Goal: Information Seeking & Learning: Learn about a topic

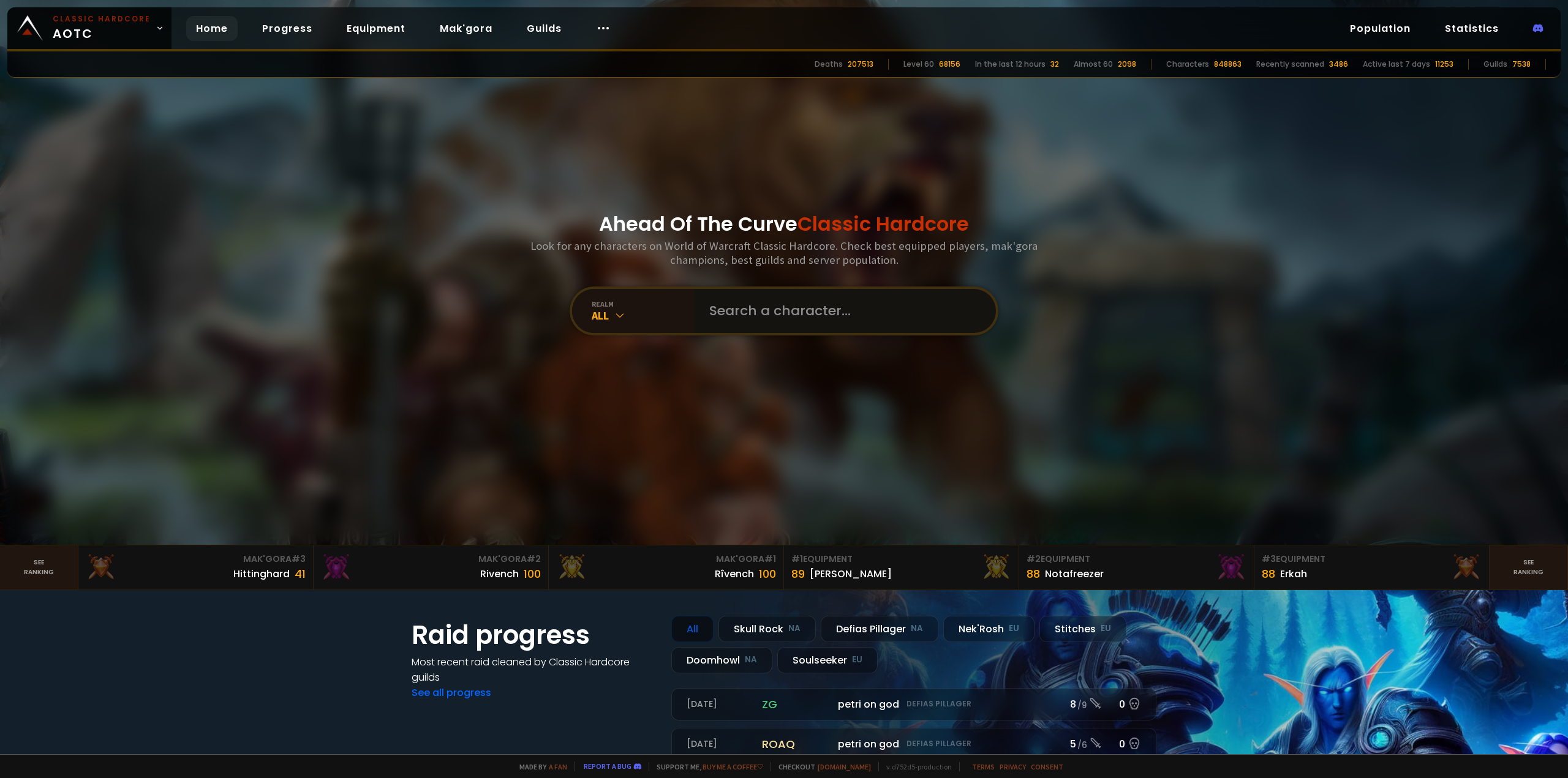
click at [720, 319] on input "text" at bounding box center [842, 310] width 279 height 44
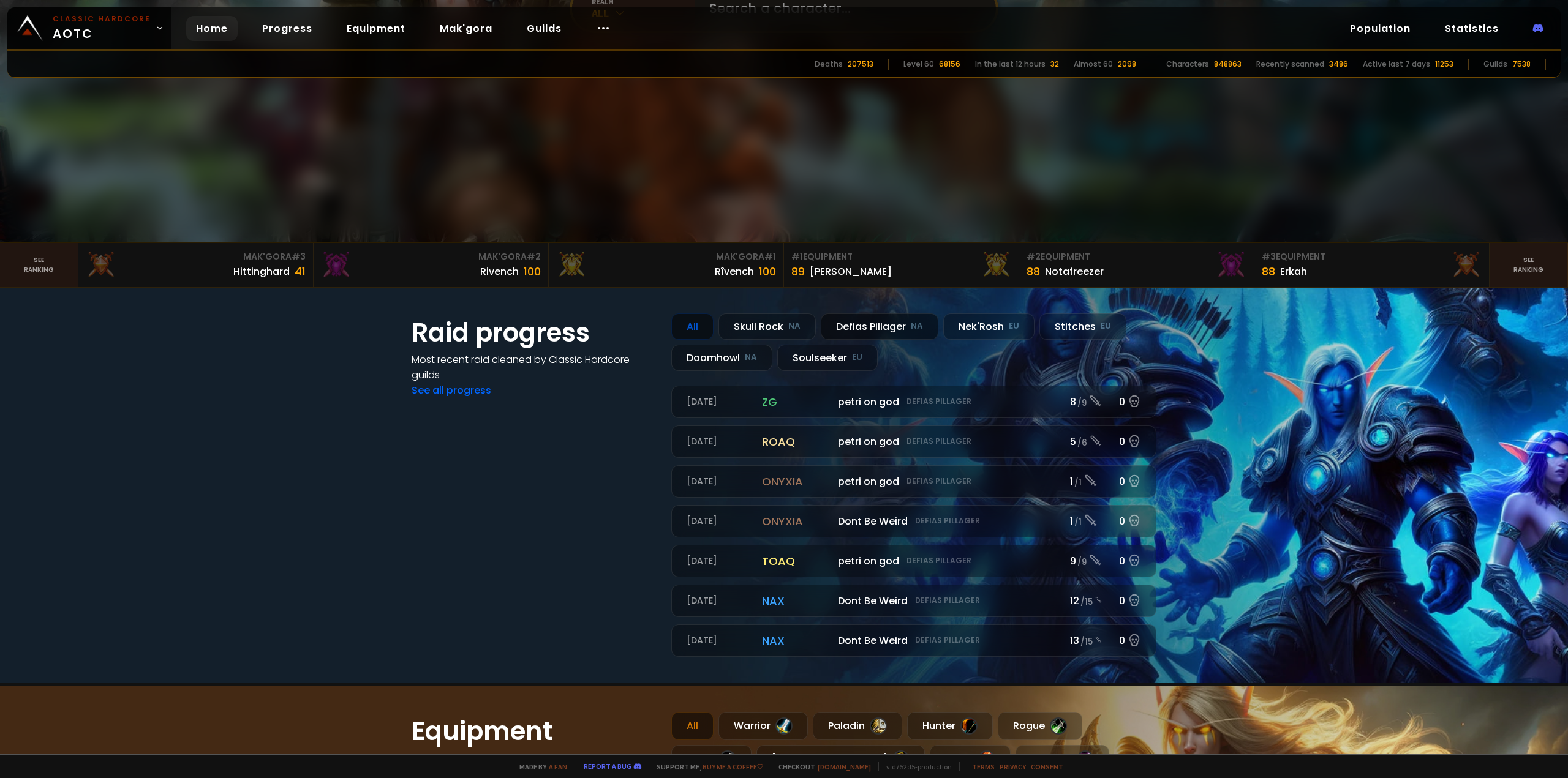
scroll to position [306, 0]
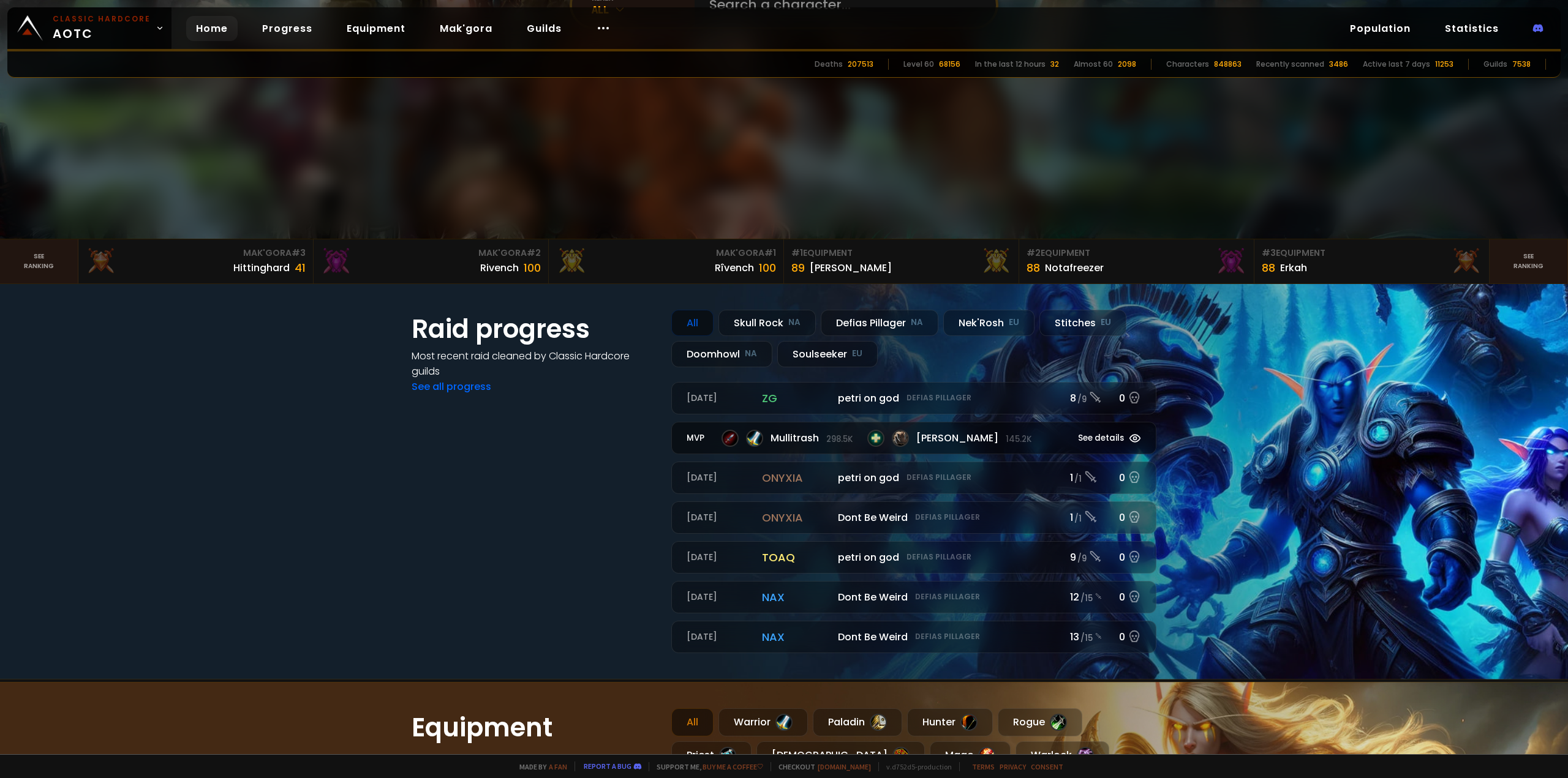
click at [775, 437] on span "Mullitrash 298.5k" at bounding box center [811, 438] width 82 height 16
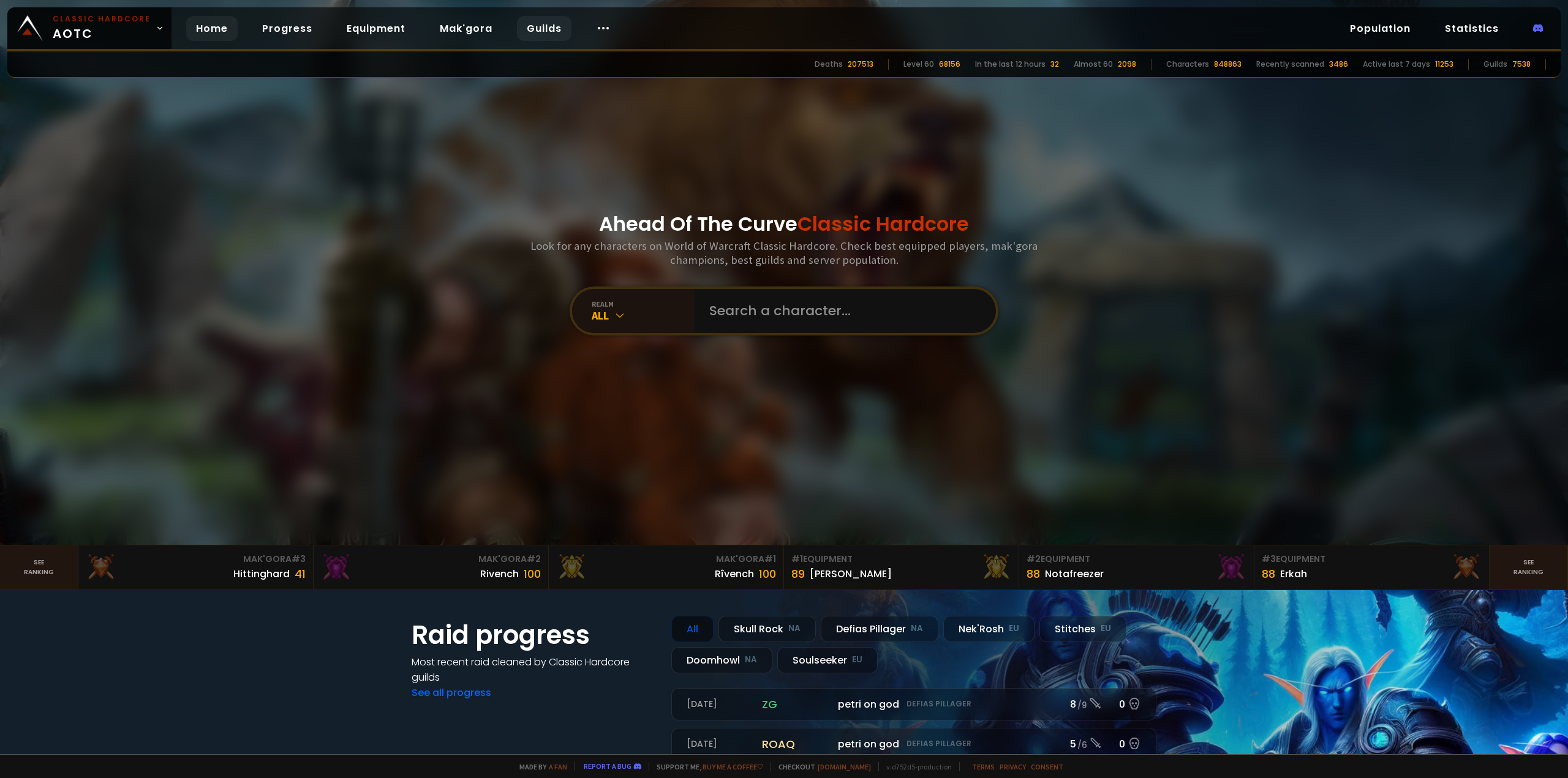
click at [534, 29] on link "Guilds" at bounding box center [544, 28] width 54 height 25
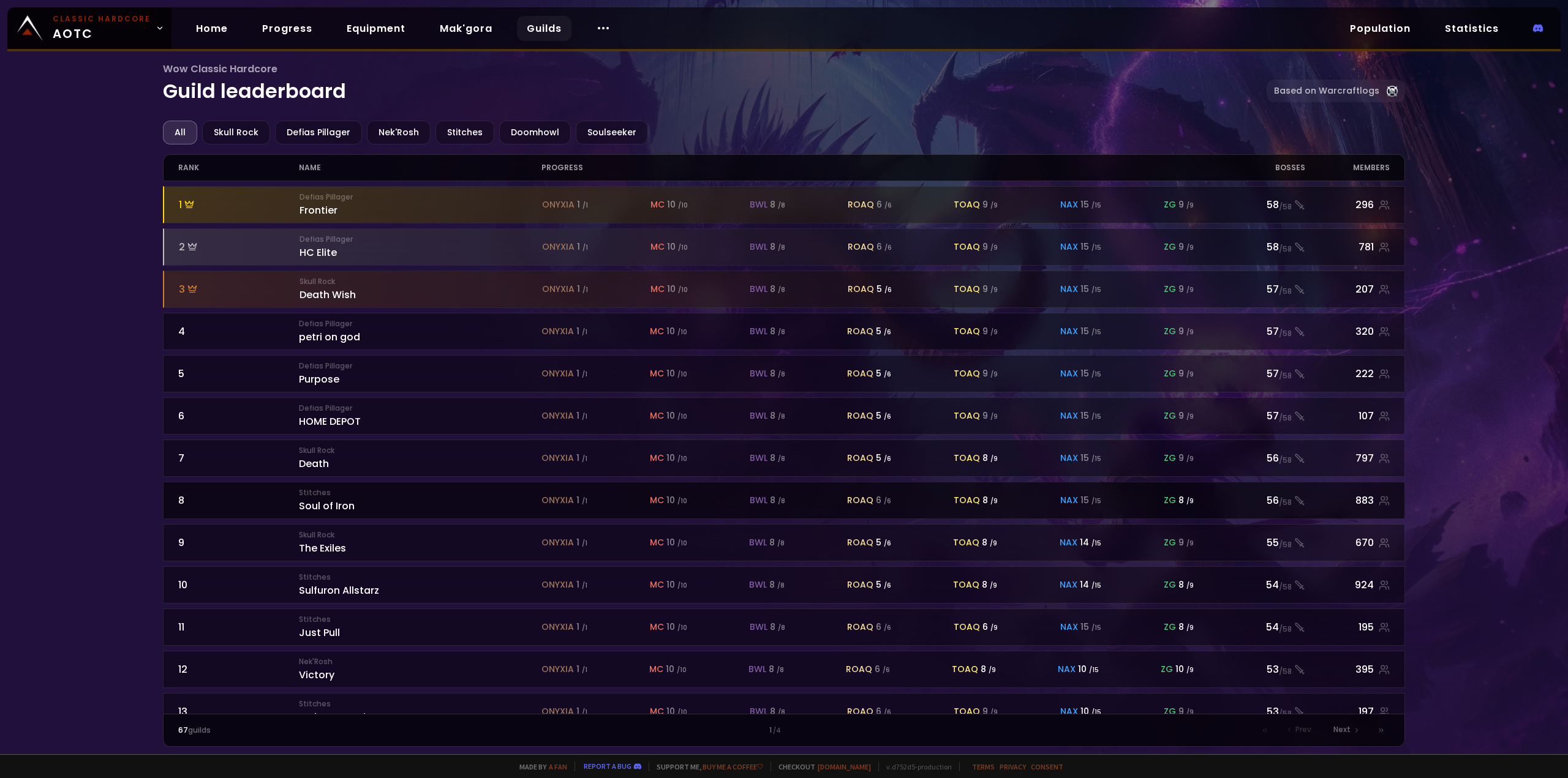
click at [346, 507] on div "Stitches Soul of Iron" at bounding box center [420, 501] width 243 height 26
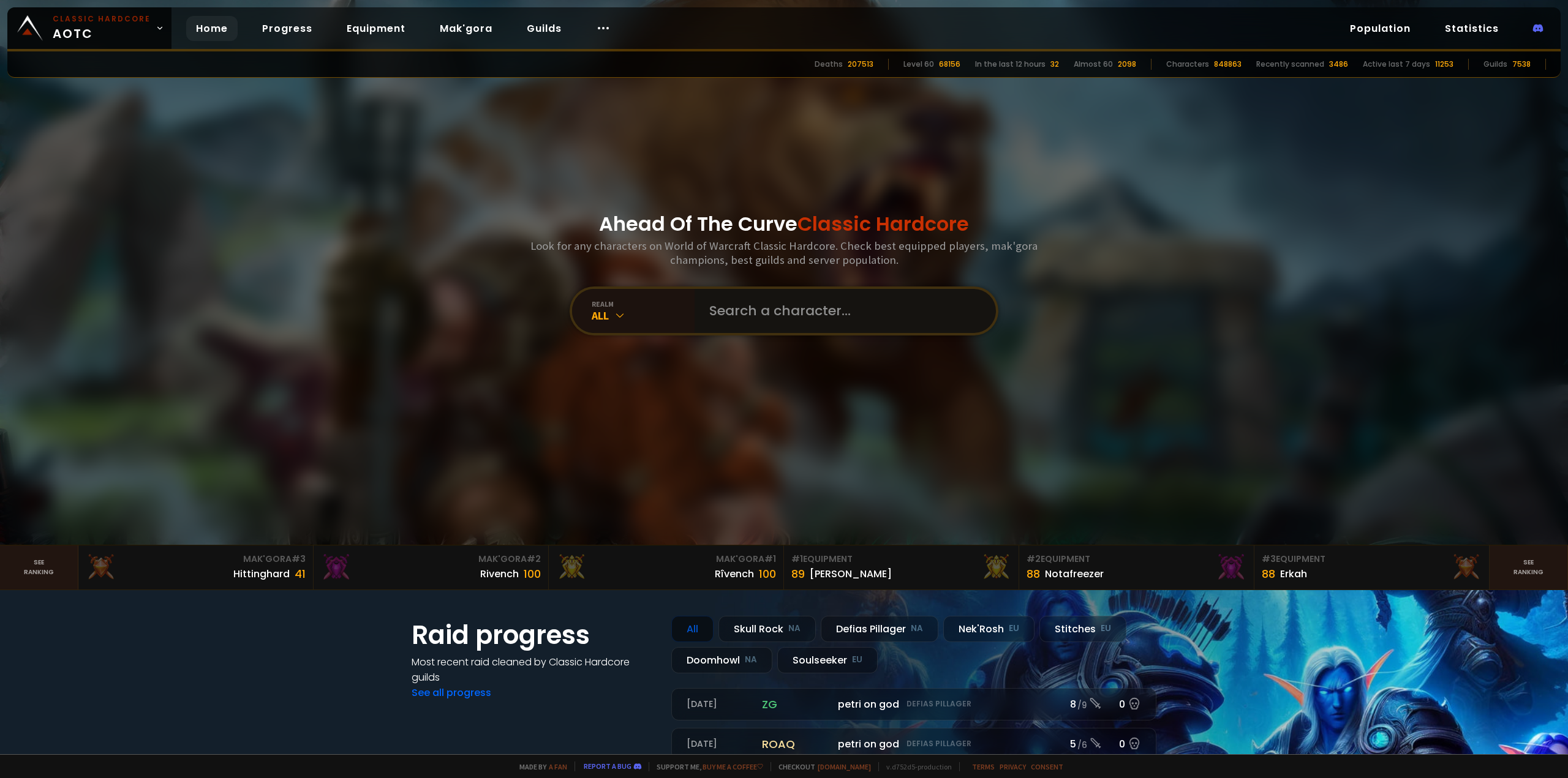
click at [822, 314] on input "text" at bounding box center [842, 310] width 279 height 44
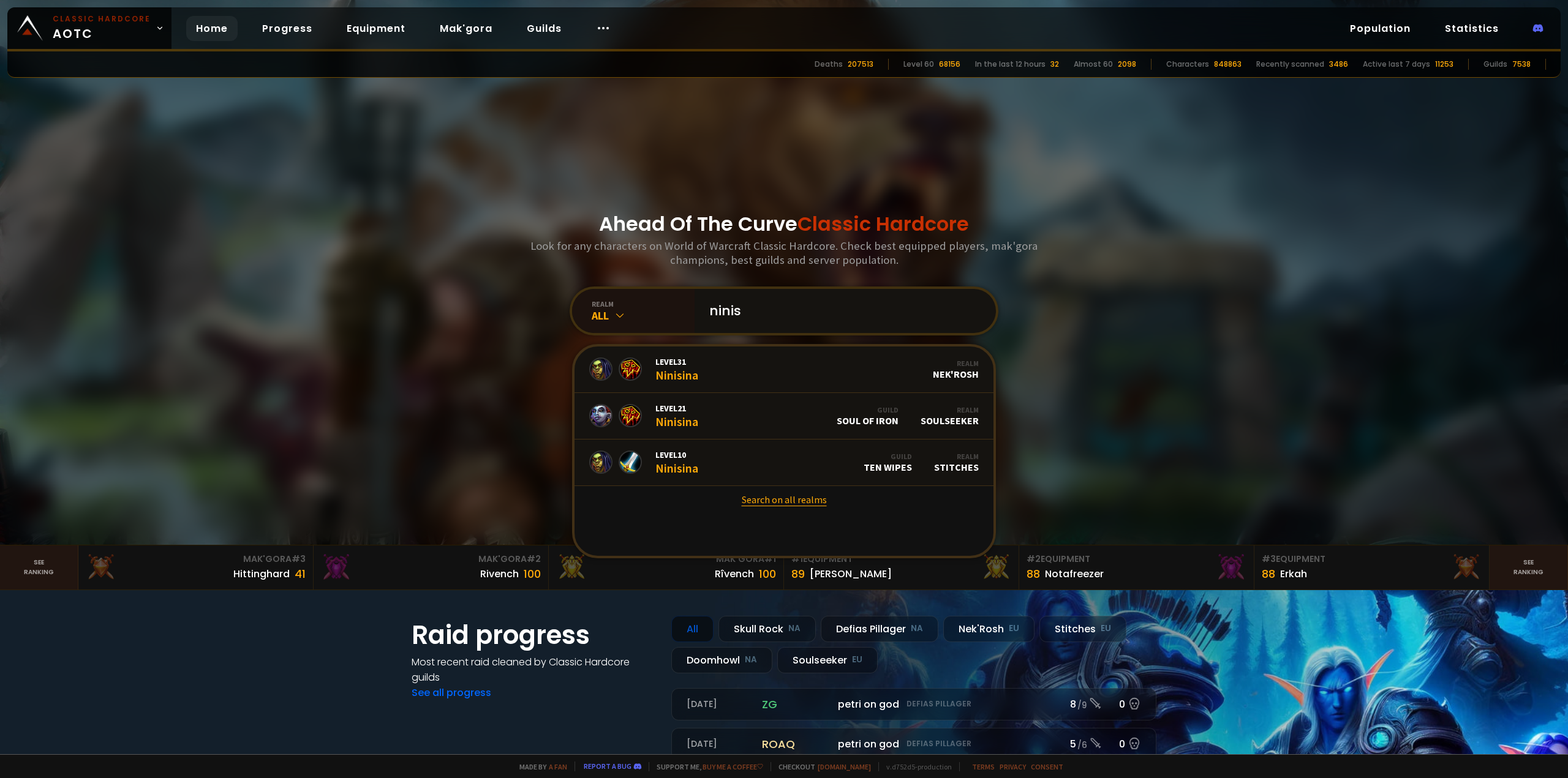
type input "ninis"
click at [797, 505] on link "Search on all realms" at bounding box center [784, 499] width 419 height 27
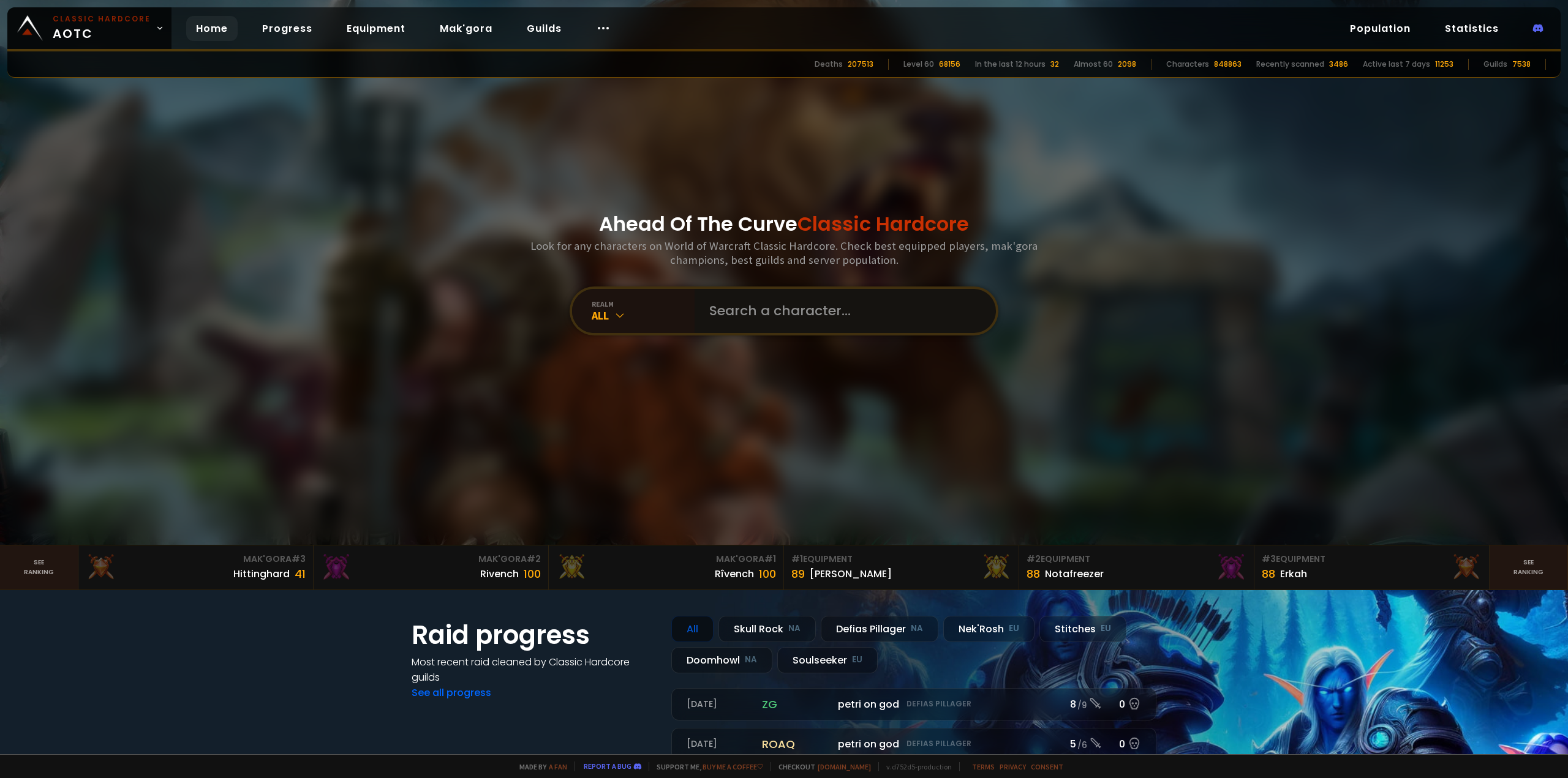
click at [751, 321] on input "text" at bounding box center [842, 310] width 279 height 44
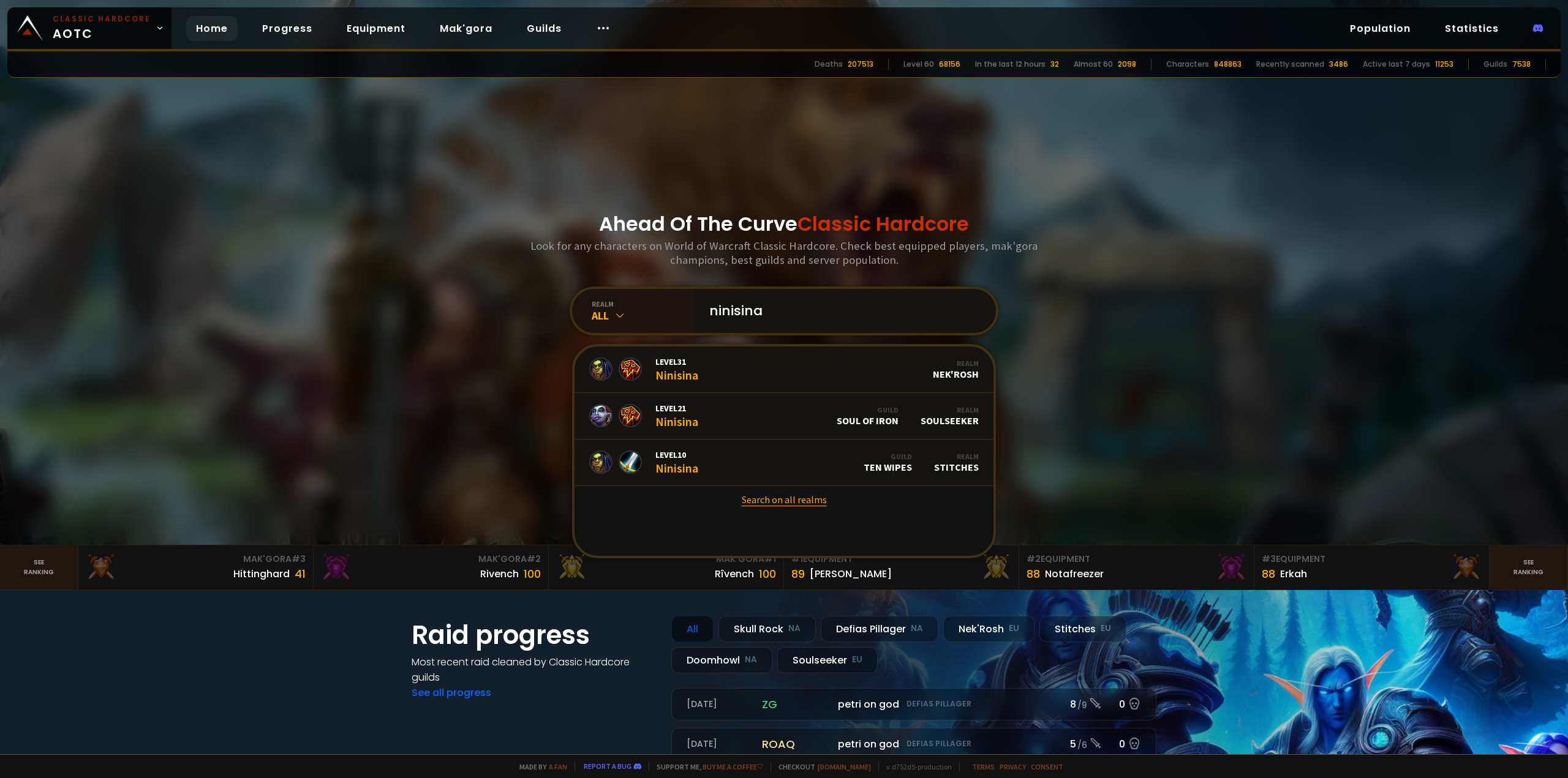
type input "ninisina"
click at [770, 494] on link "Search on all realms" at bounding box center [784, 499] width 419 height 27
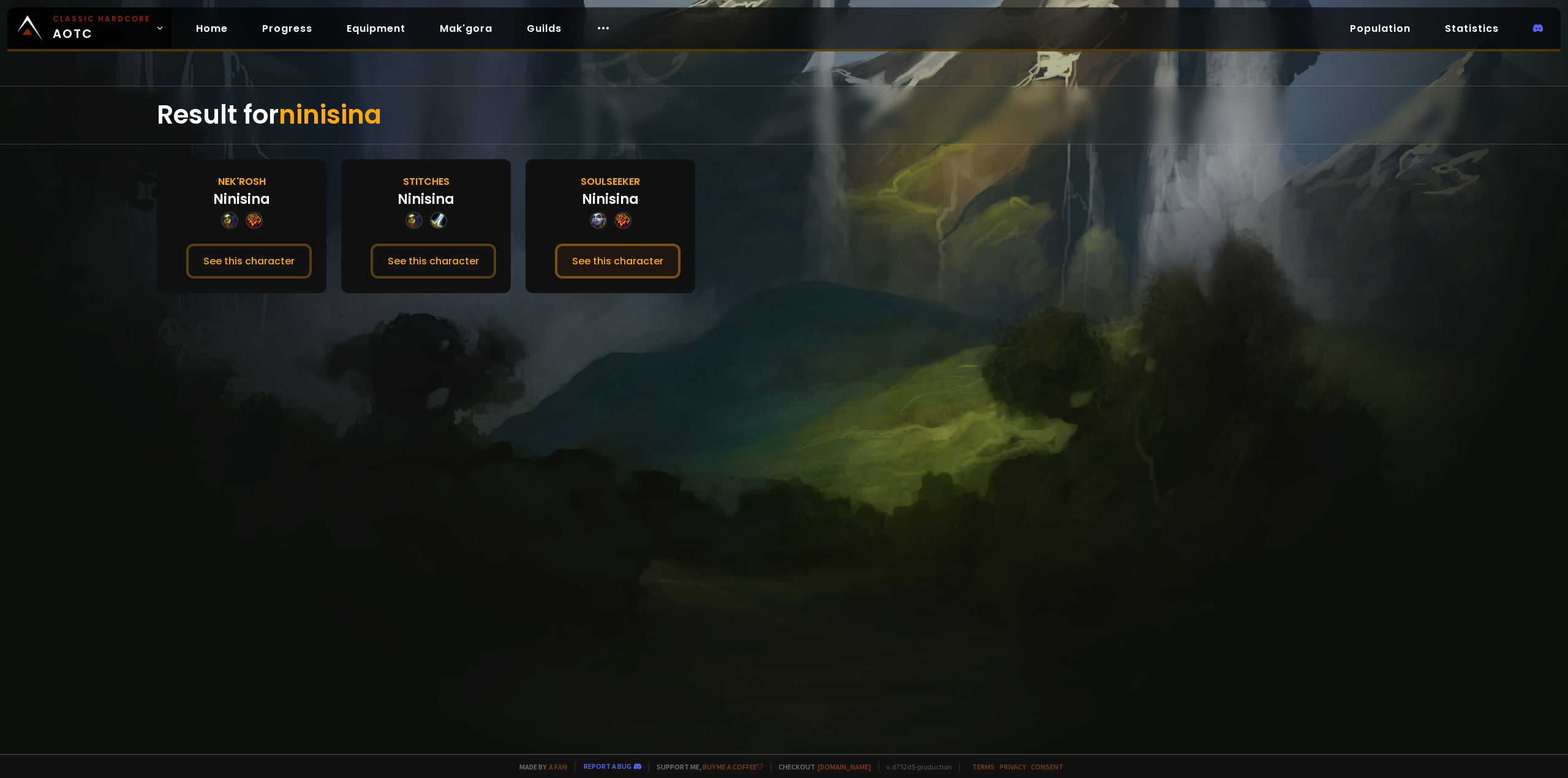
click at [612, 265] on button "See this character" at bounding box center [618, 261] width 125 height 35
click at [266, 259] on button "See this character" at bounding box center [248, 261] width 125 height 35
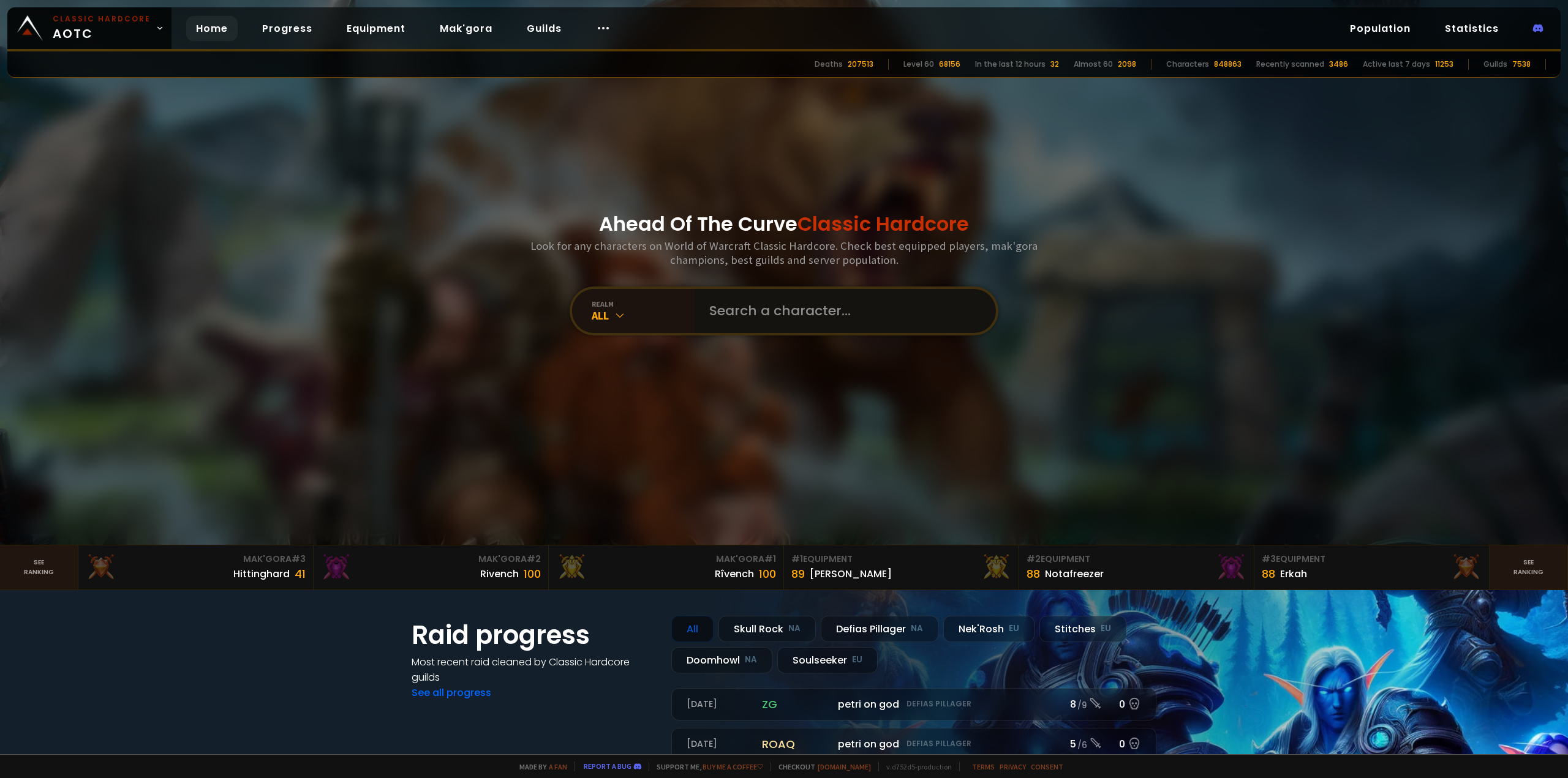
click at [730, 318] on input "text" at bounding box center [842, 310] width 279 height 44
click at [633, 302] on div "realm" at bounding box center [643, 303] width 103 height 10
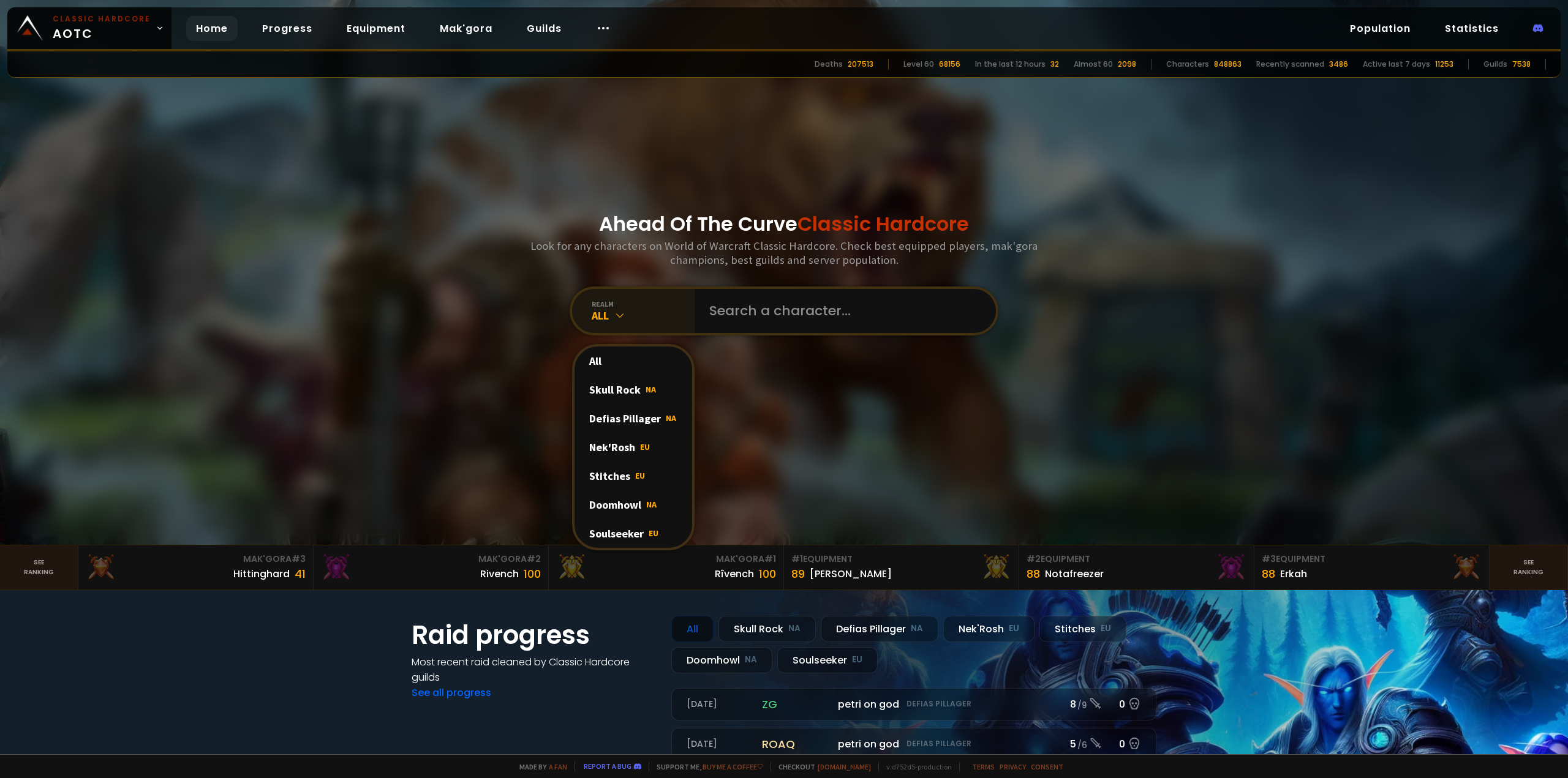
click at [633, 302] on div "realm" at bounding box center [643, 303] width 103 height 10
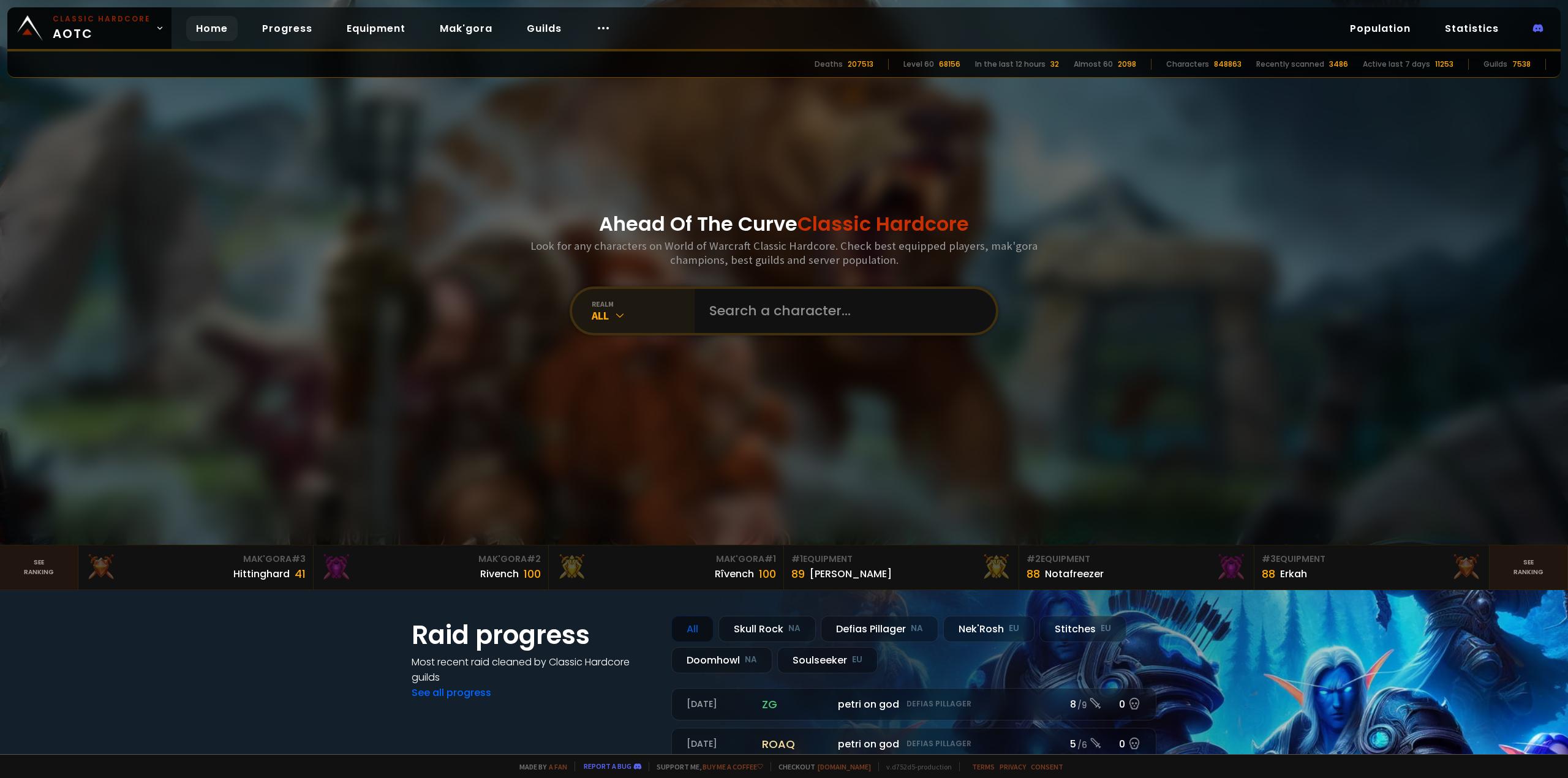
click at [633, 302] on div "realm" at bounding box center [643, 303] width 103 height 10
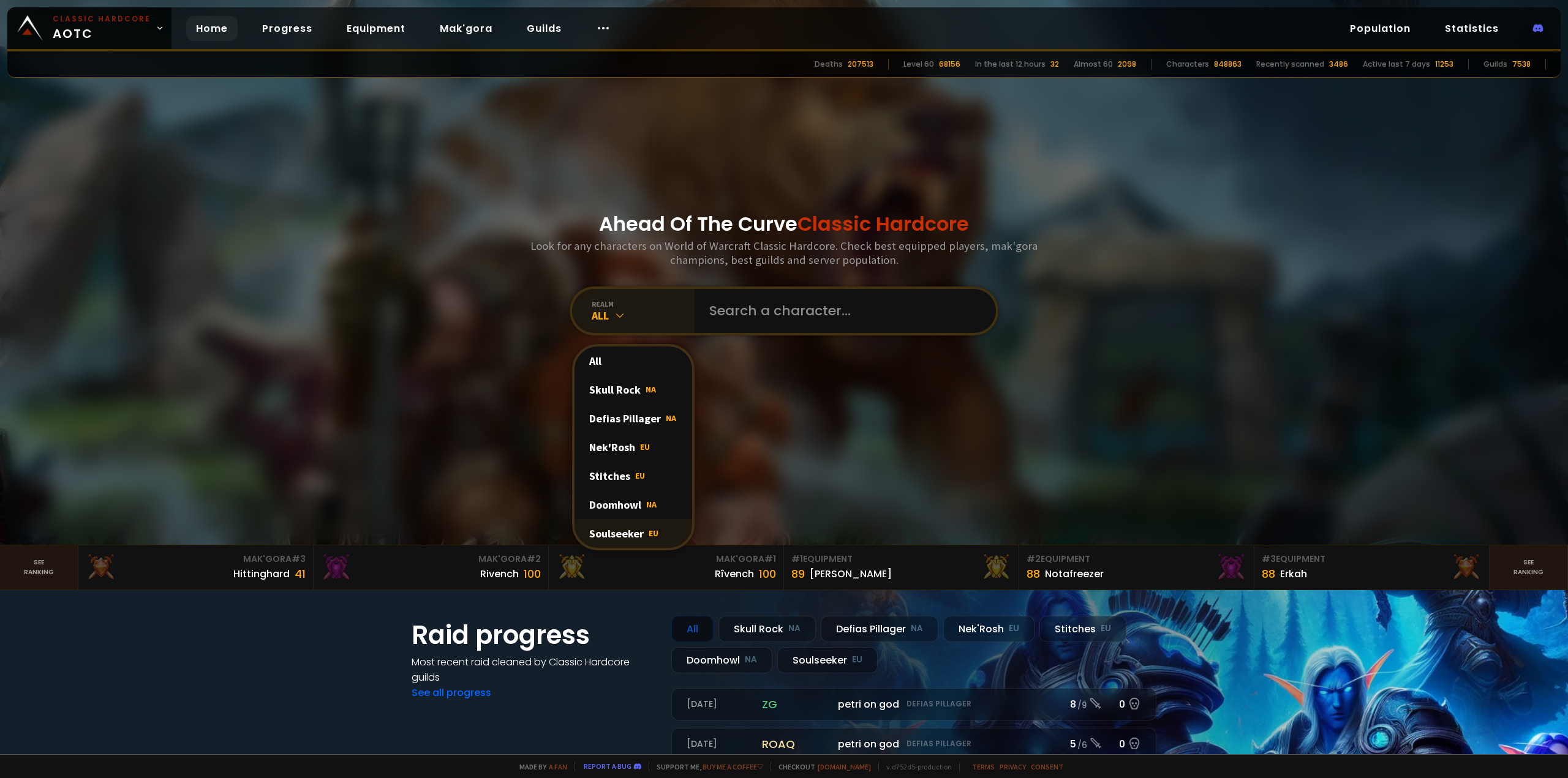
click at [614, 534] on div "Soulseeker EU" at bounding box center [633, 533] width 118 height 29
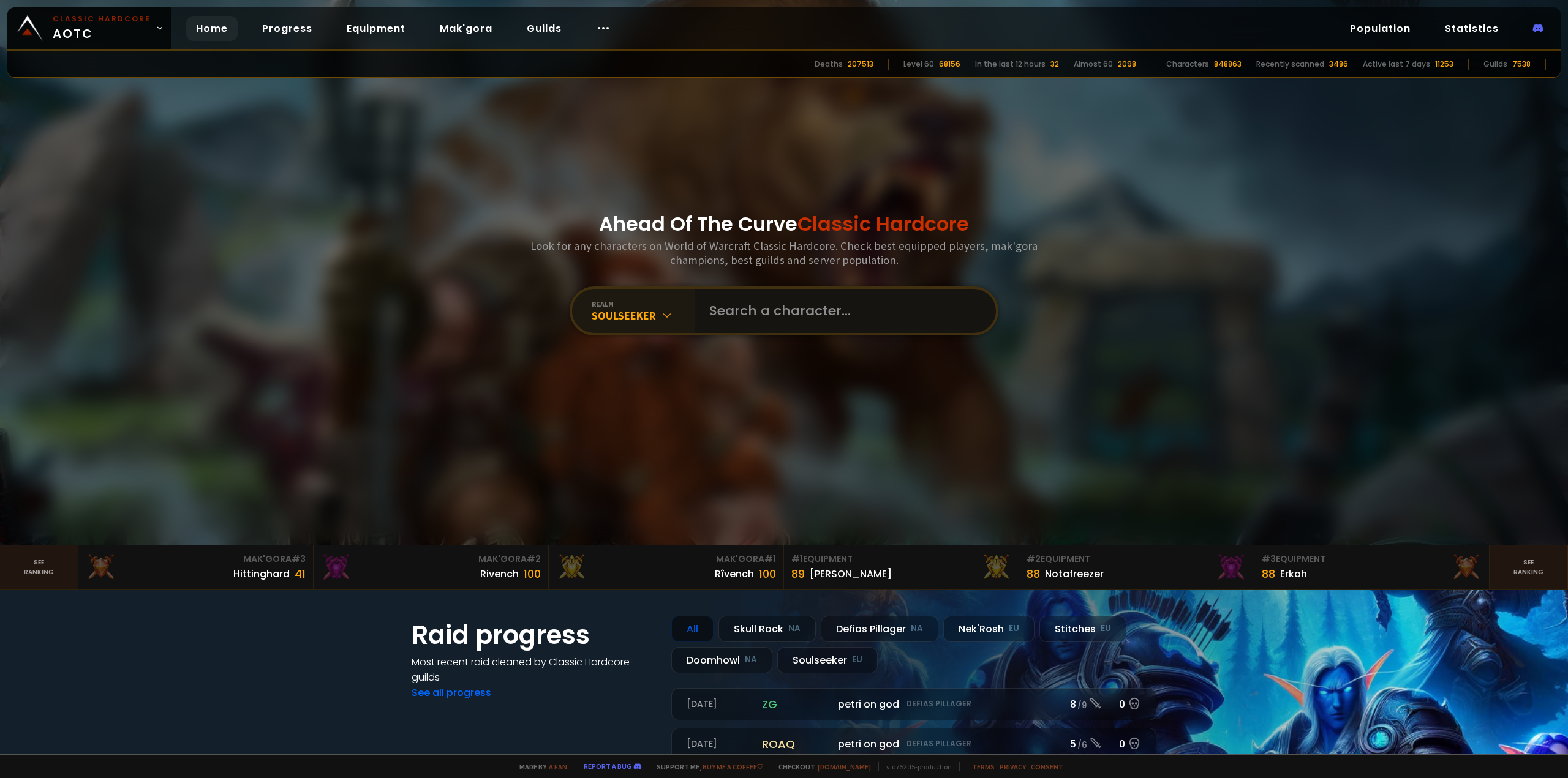
click at [739, 327] on input "text" at bounding box center [842, 310] width 279 height 44
click at [298, 30] on link "Progress" at bounding box center [287, 28] width 70 height 25
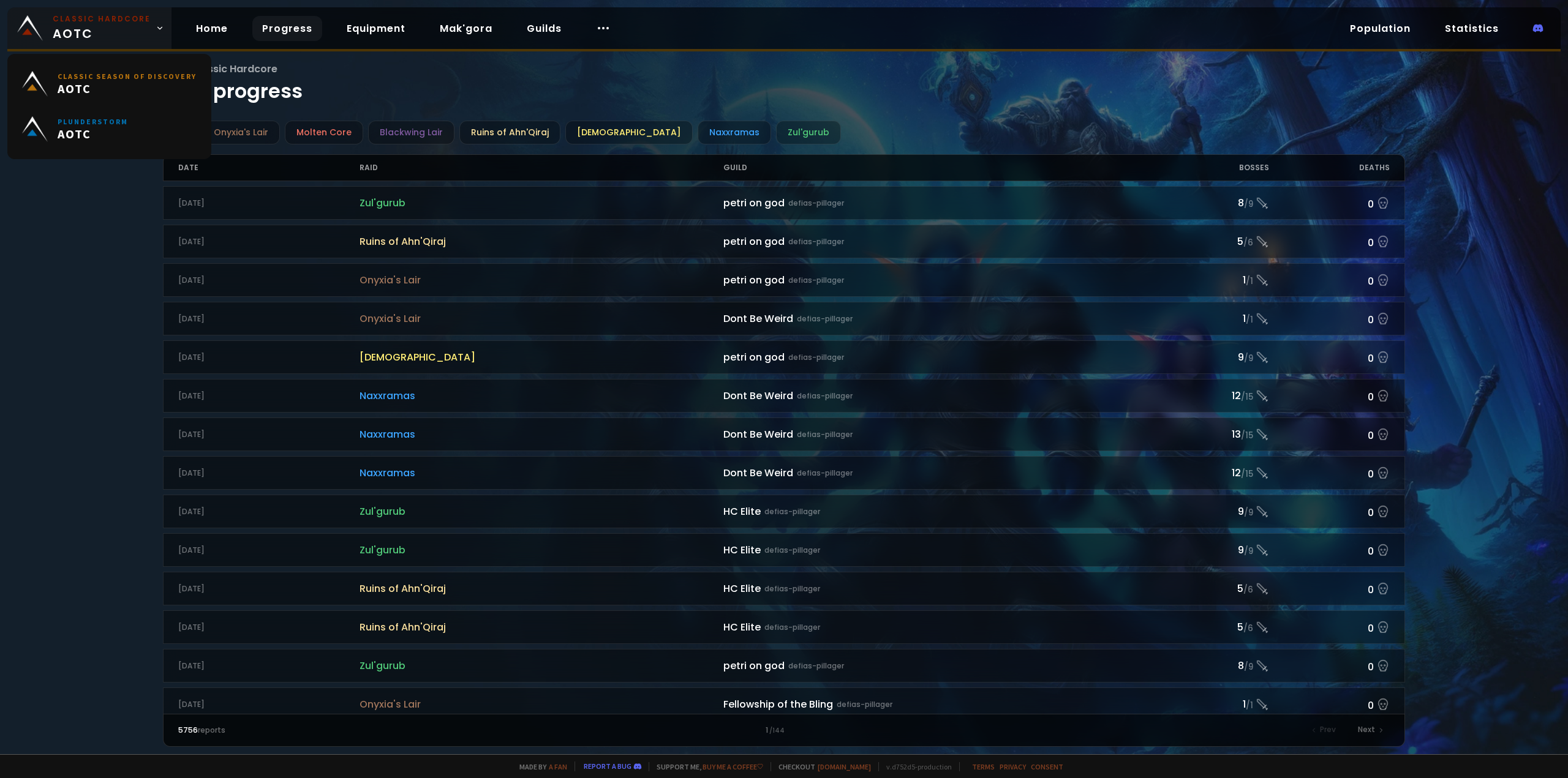
click at [157, 32] on icon at bounding box center [160, 29] width 9 height 9
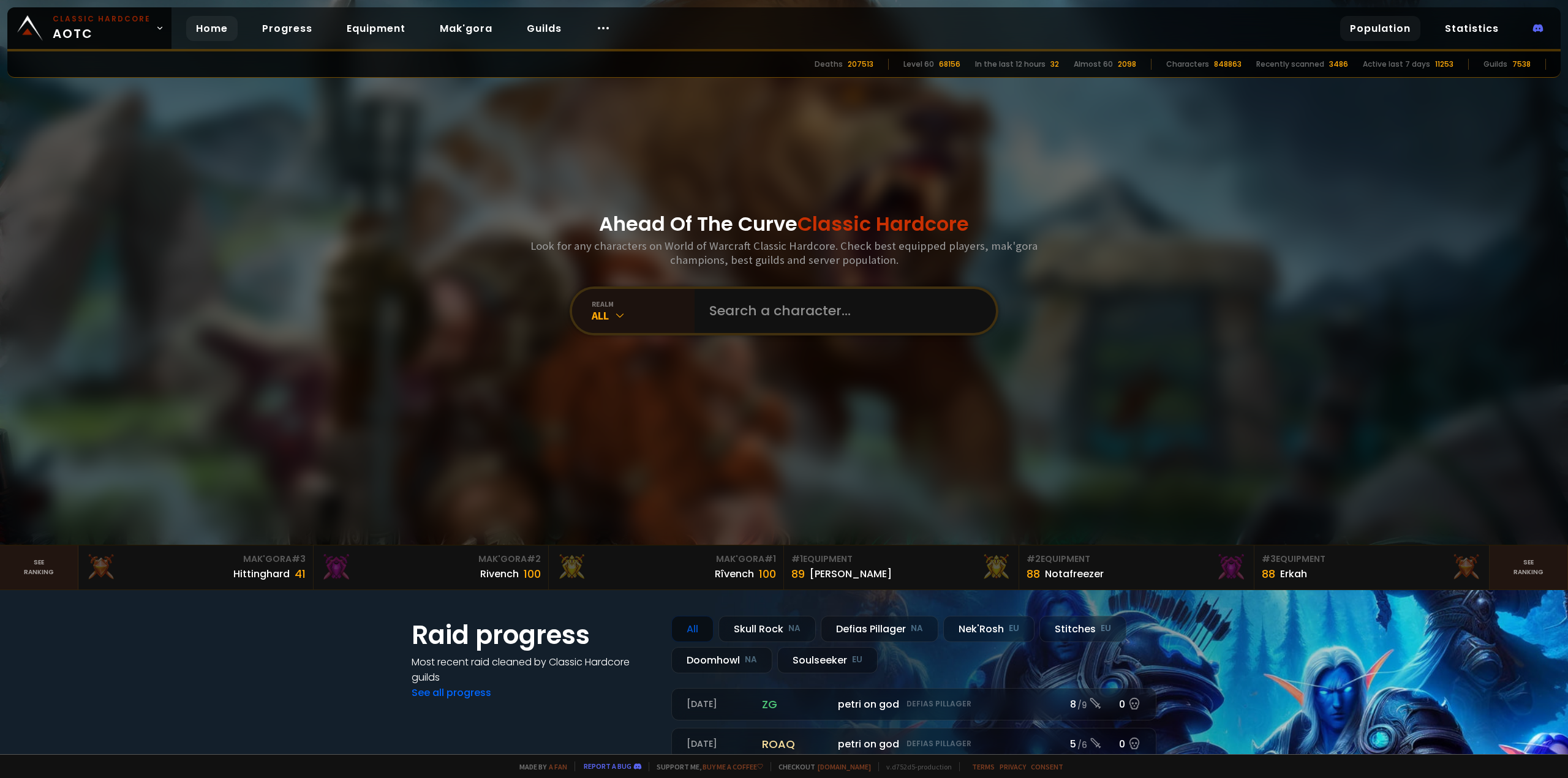
click at [1389, 33] on link "Population" at bounding box center [1380, 28] width 80 height 25
